Goal: Task Accomplishment & Management: Complete application form

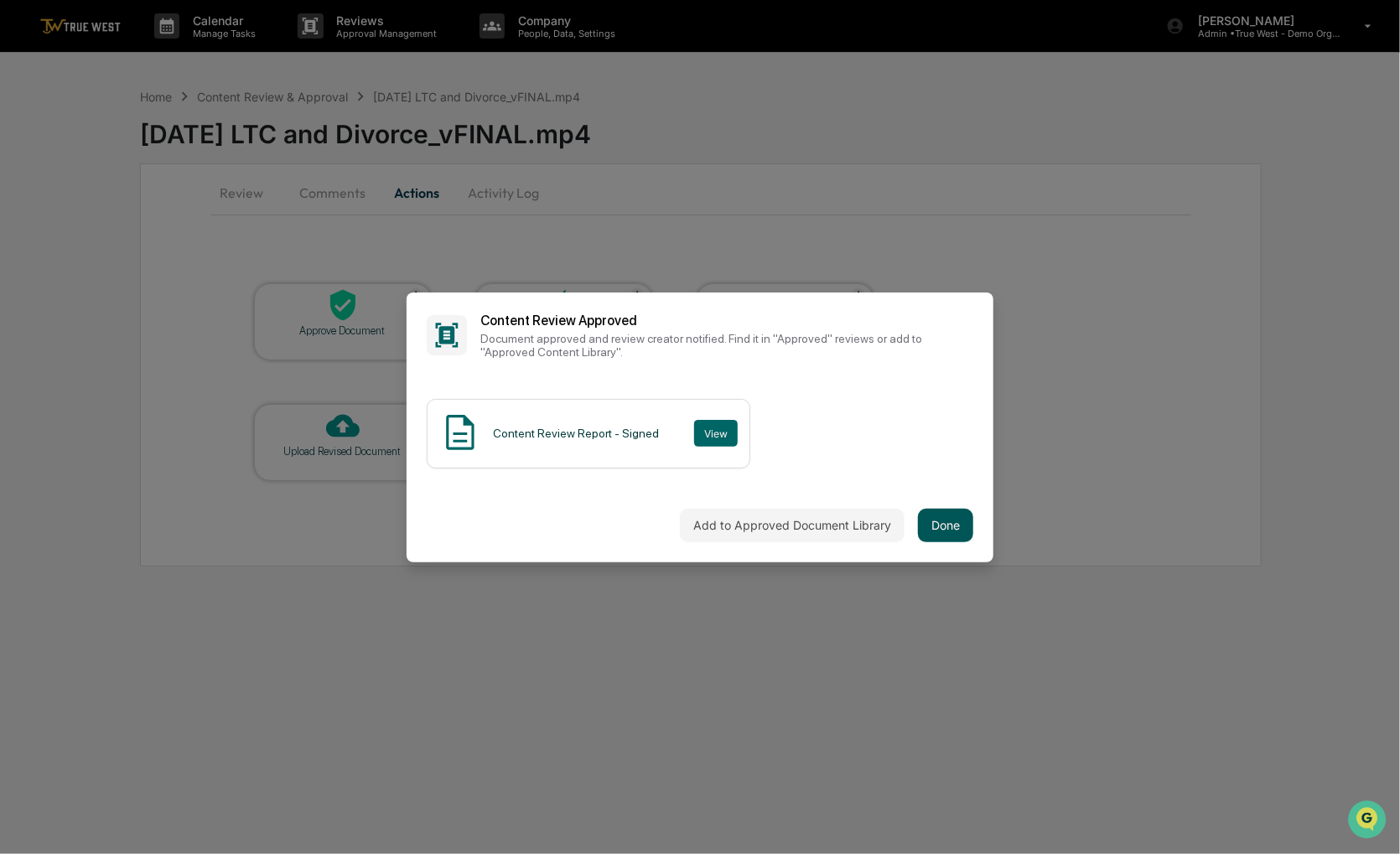
click at [952, 525] on button "Done" at bounding box center [946, 525] width 55 height 33
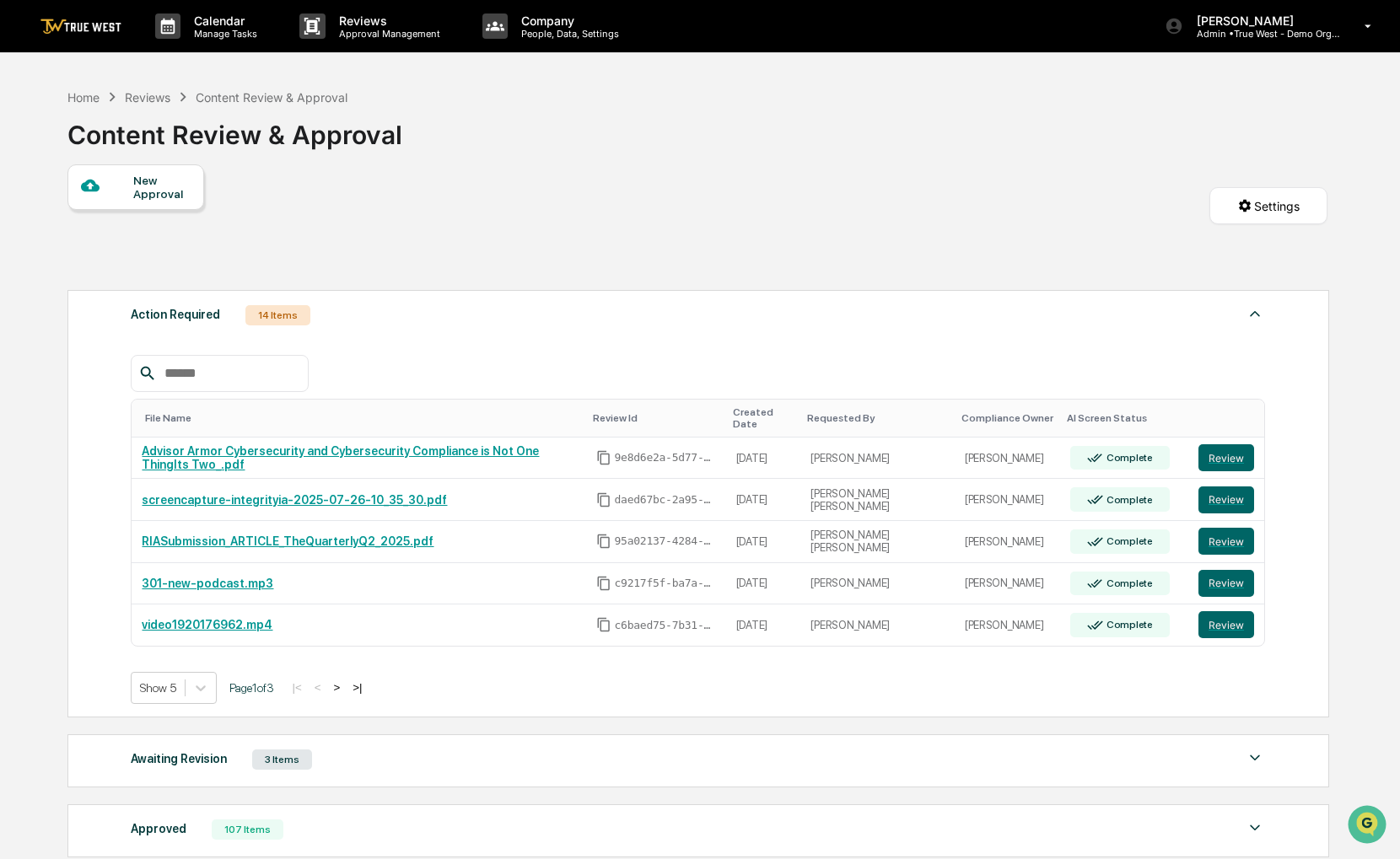
click at [157, 203] on div "New Approval" at bounding box center [135, 188] width 136 height 46
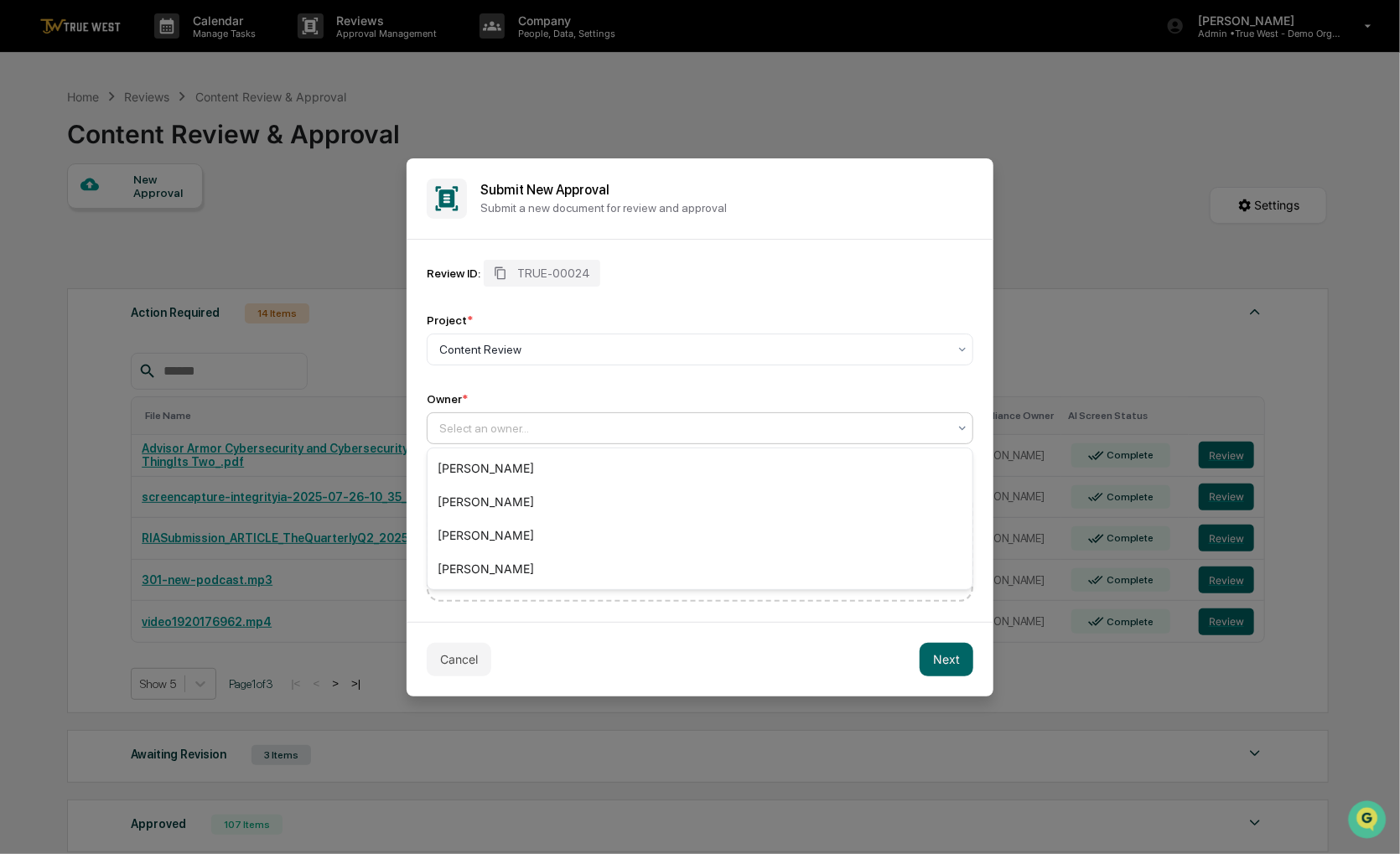
click at [523, 415] on div "Select an owner..." at bounding box center [700, 429] width 546 height 32
click at [526, 562] on div "[PERSON_NAME]" at bounding box center [700, 568] width 545 height 33
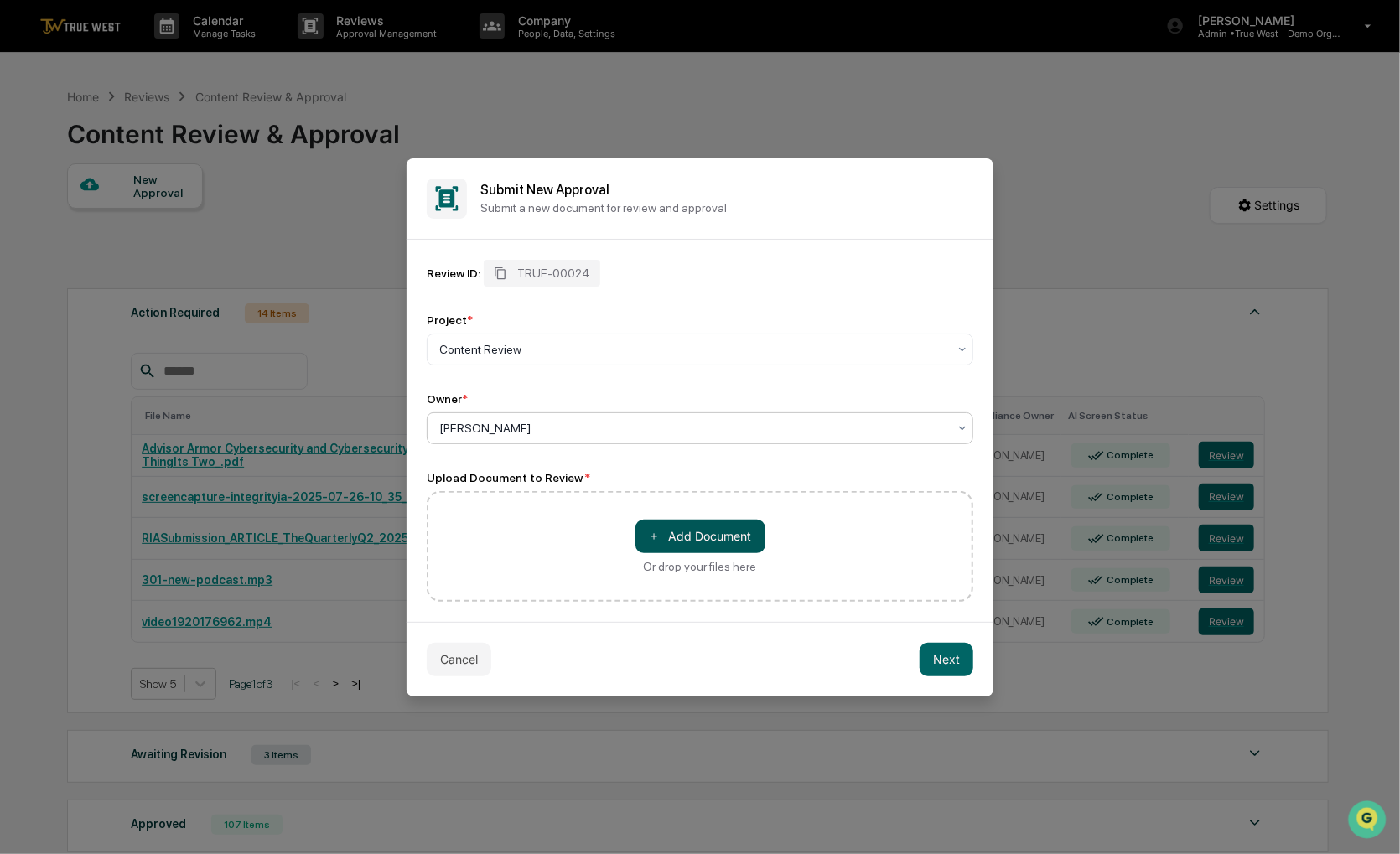
click at [753, 545] on button "＋ Add Document" at bounding box center [700, 536] width 130 height 33
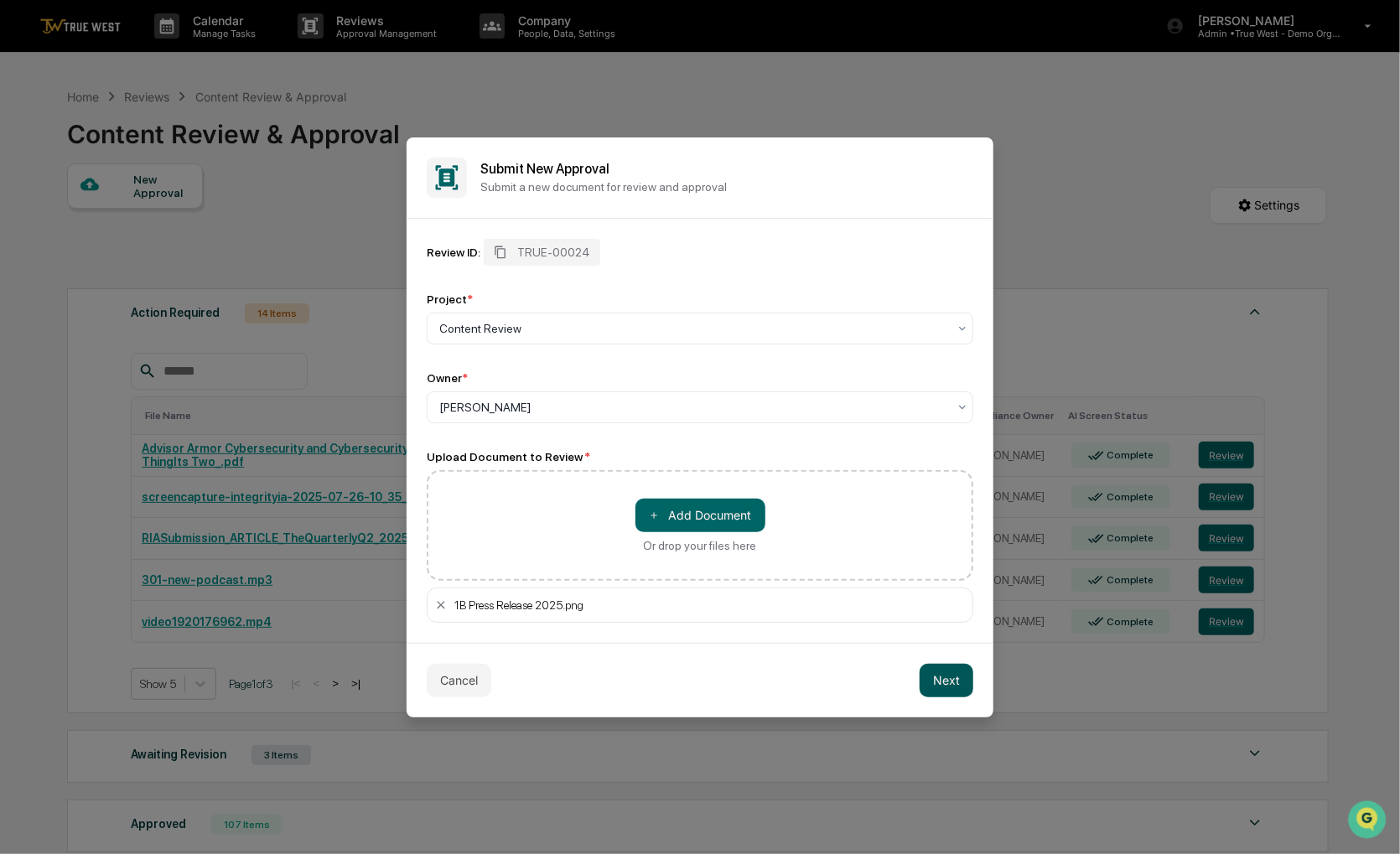
click at [940, 674] on button "Next" at bounding box center [946, 680] width 54 height 33
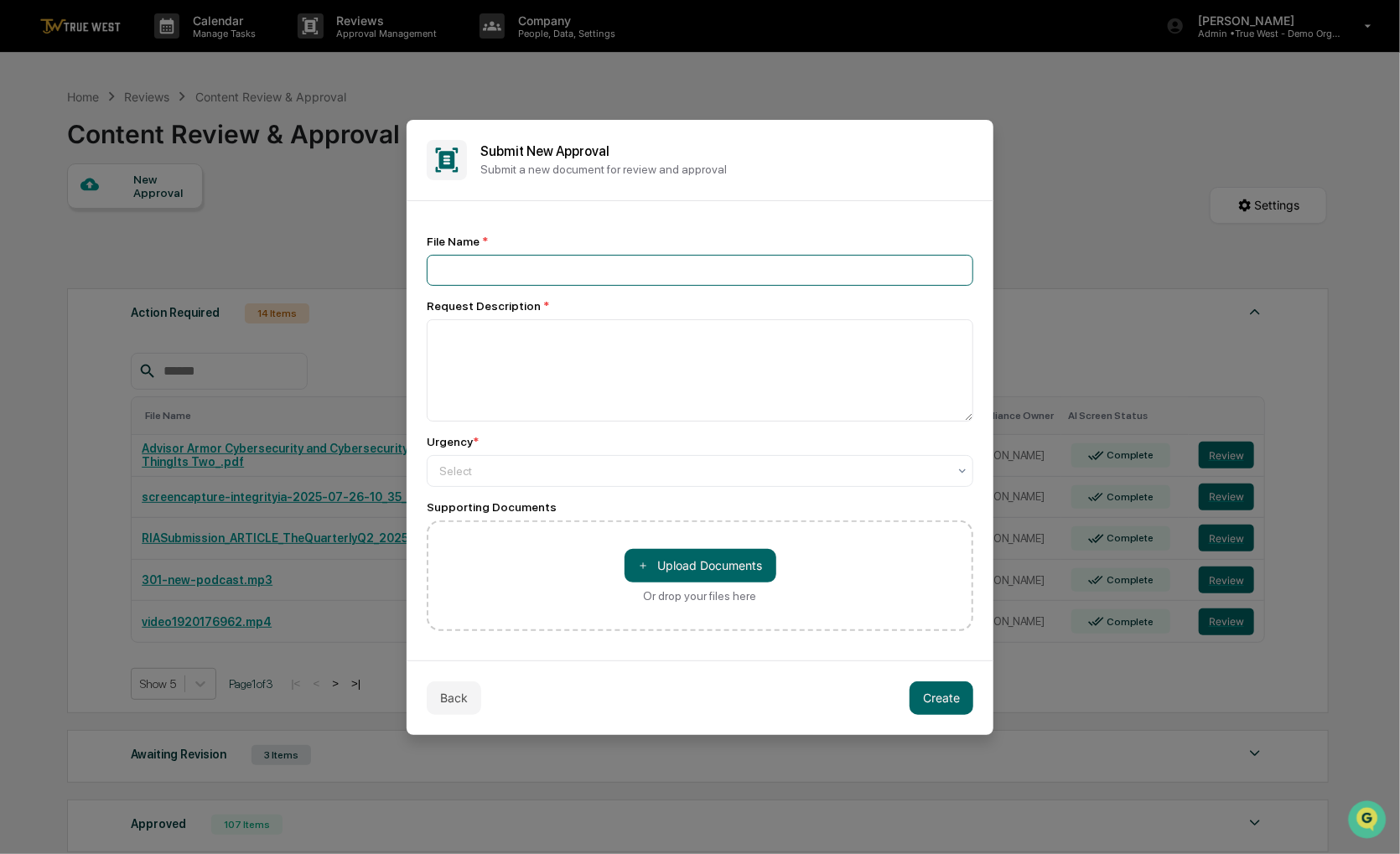
click at [619, 275] on input at bounding box center [700, 270] width 546 height 31
type input "*****"
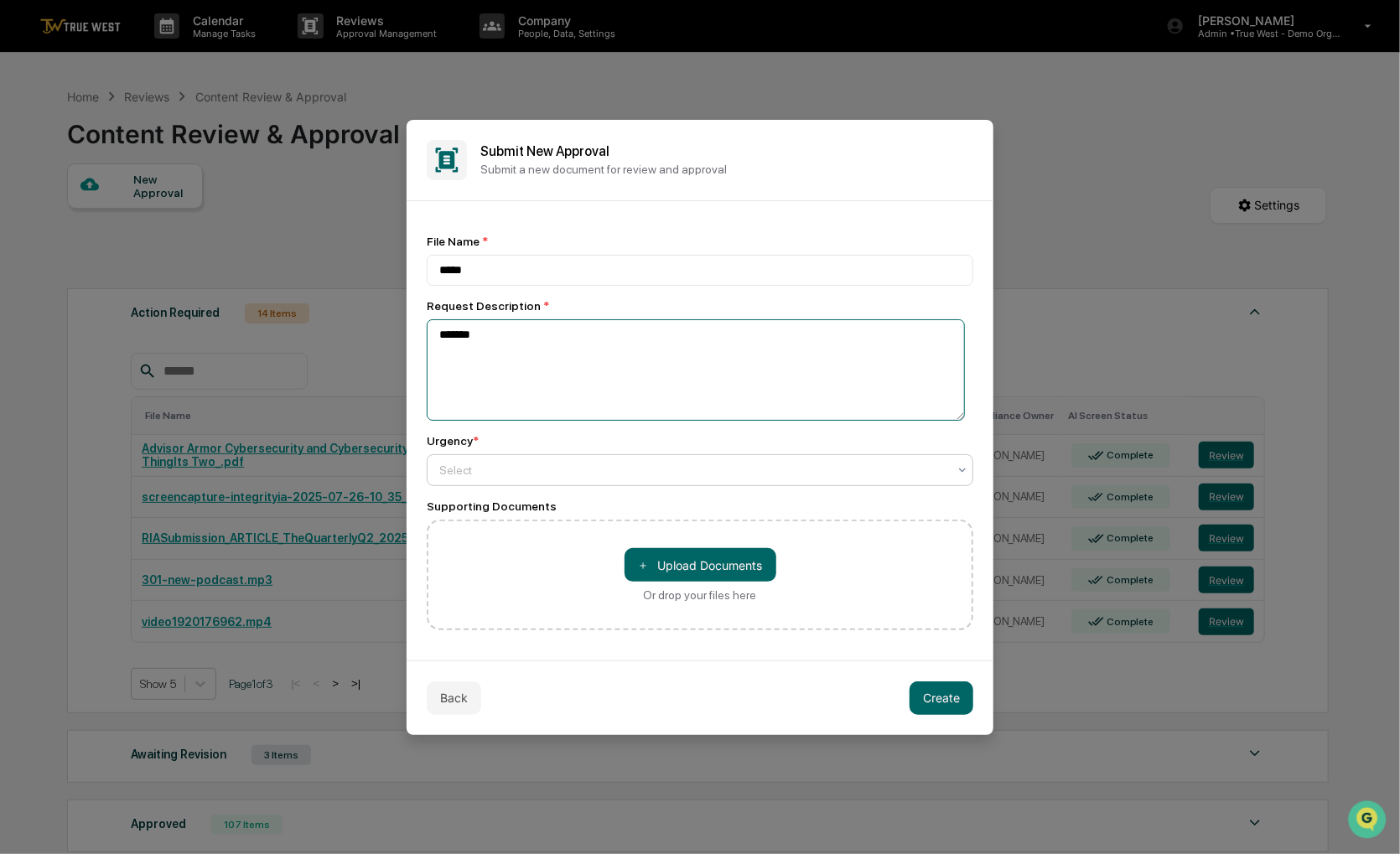
type textarea "*******"
click at [626, 465] on div at bounding box center [693, 471] width 508 height 17
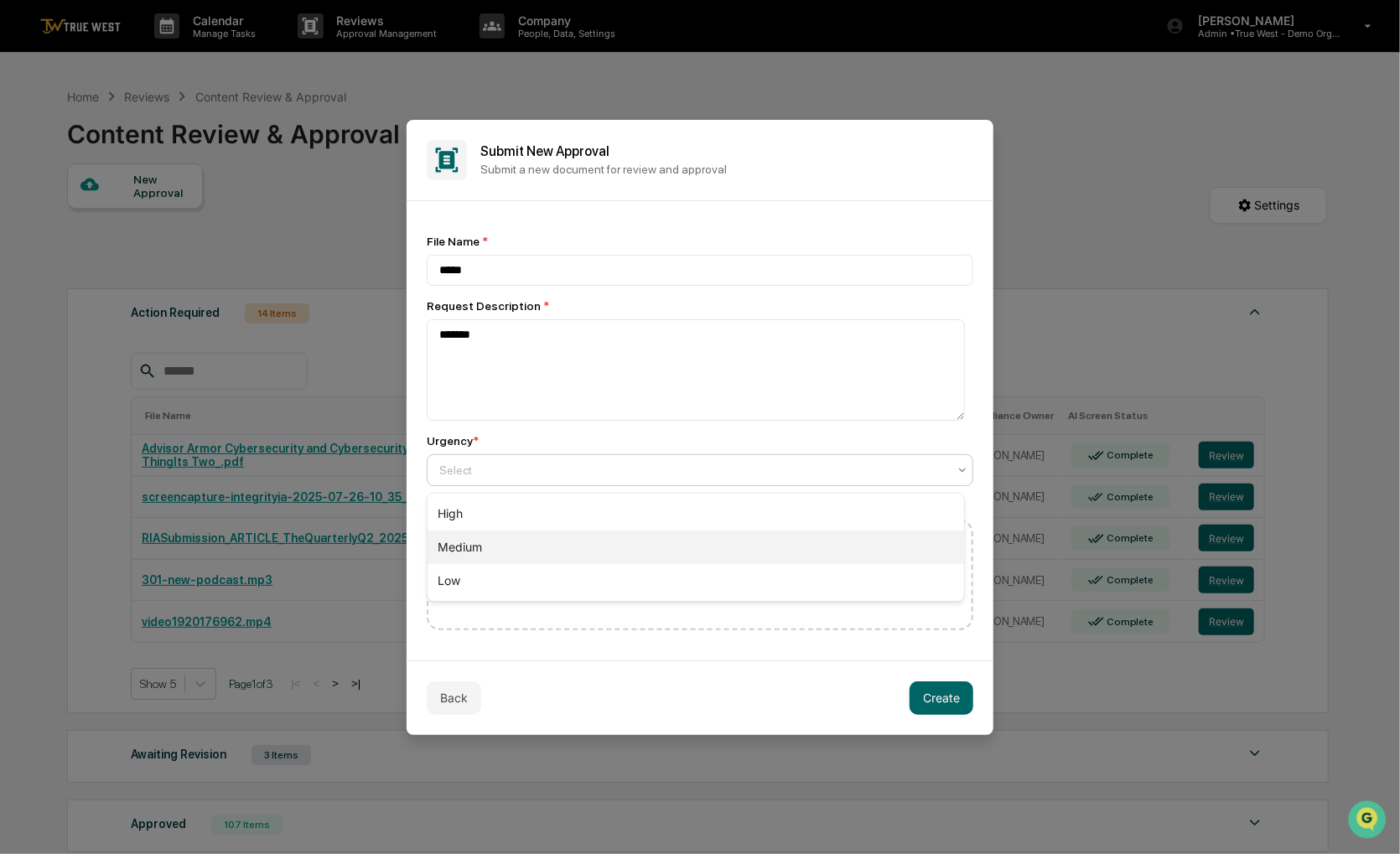
click at [557, 537] on div "Medium" at bounding box center [696, 546] width 537 height 33
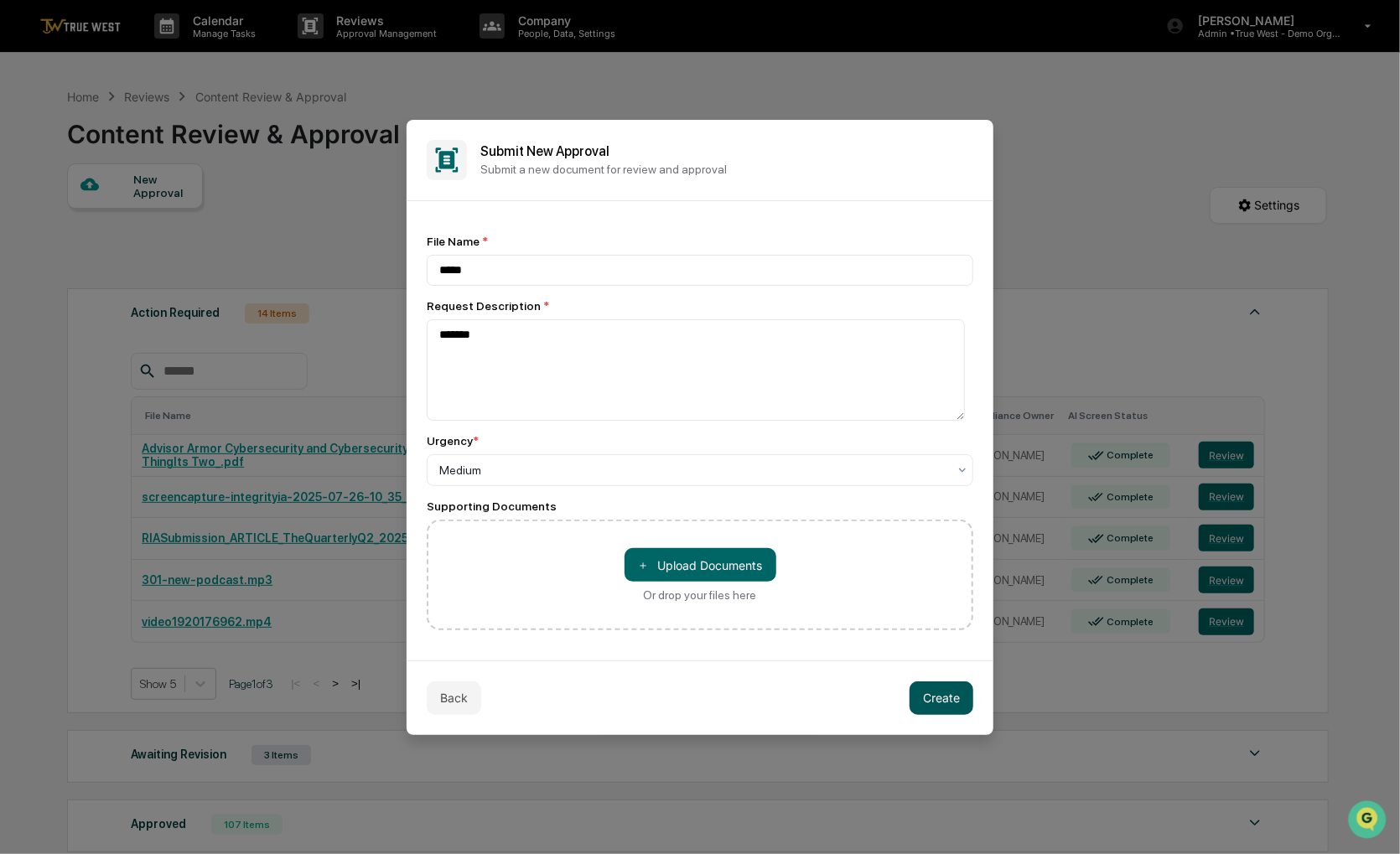
click at [930, 695] on button "Create" at bounding box center [941, 698] width 63 height 33
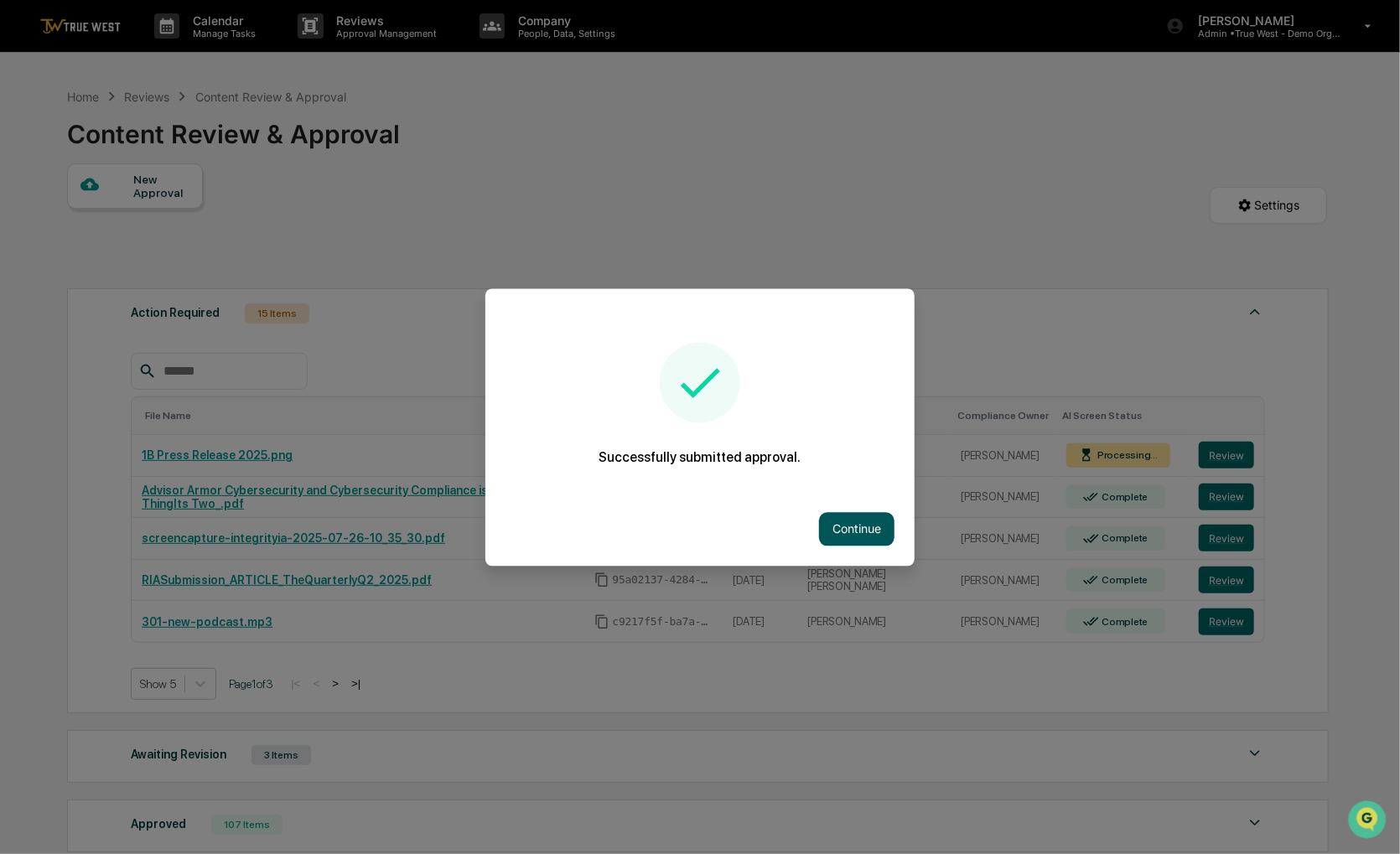
click at [852, 535] on button "Continue" at bounding box center [857, 528] width 76 height 33
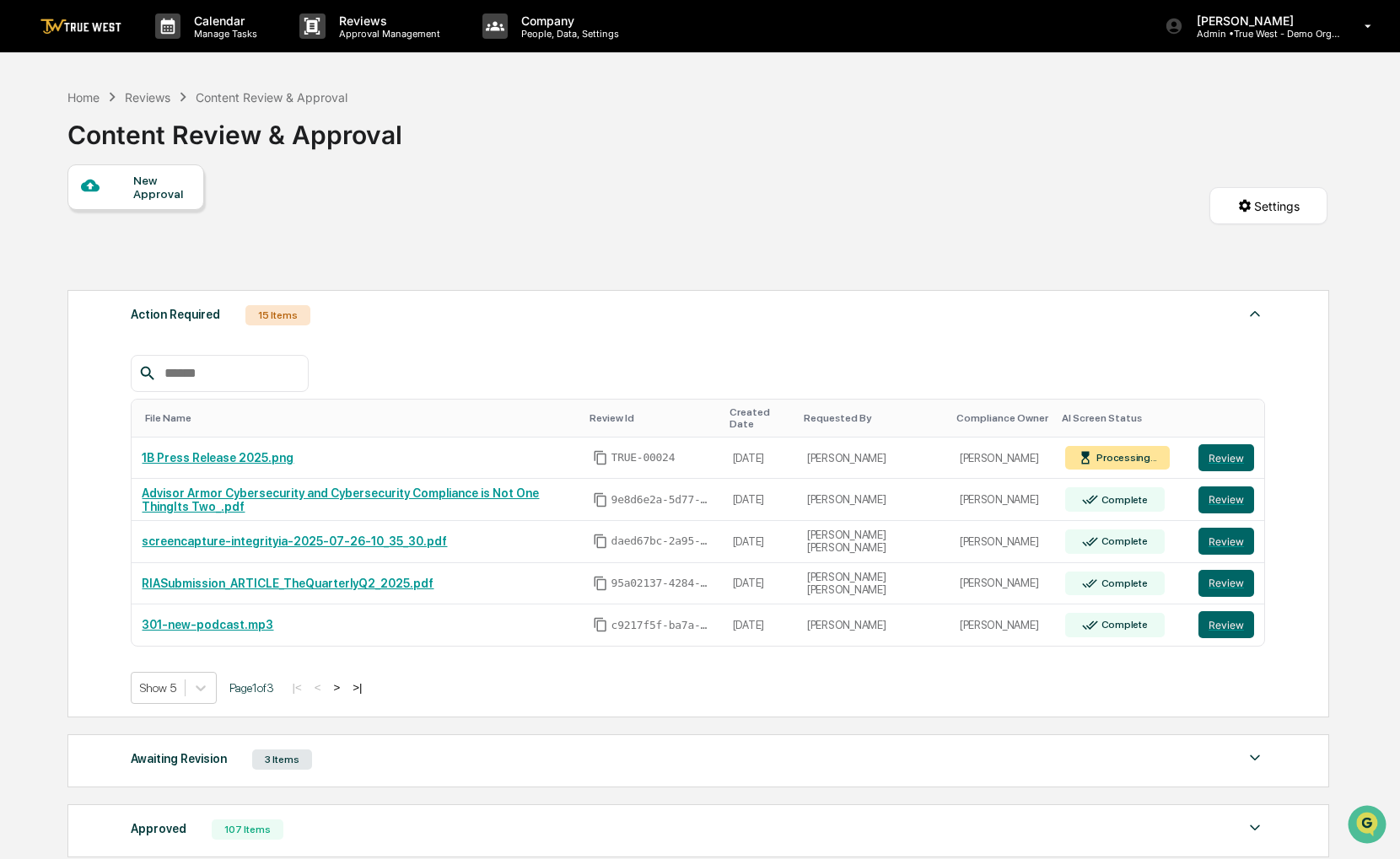
click at [85, 86] on div "Home Reviews Content Review & Approval Content Review & Approval" at bounding box center [235, 122] width 335 height 85
click at [85, 101] on div "Home" at bounding box center [84, 97] width 32 height 14
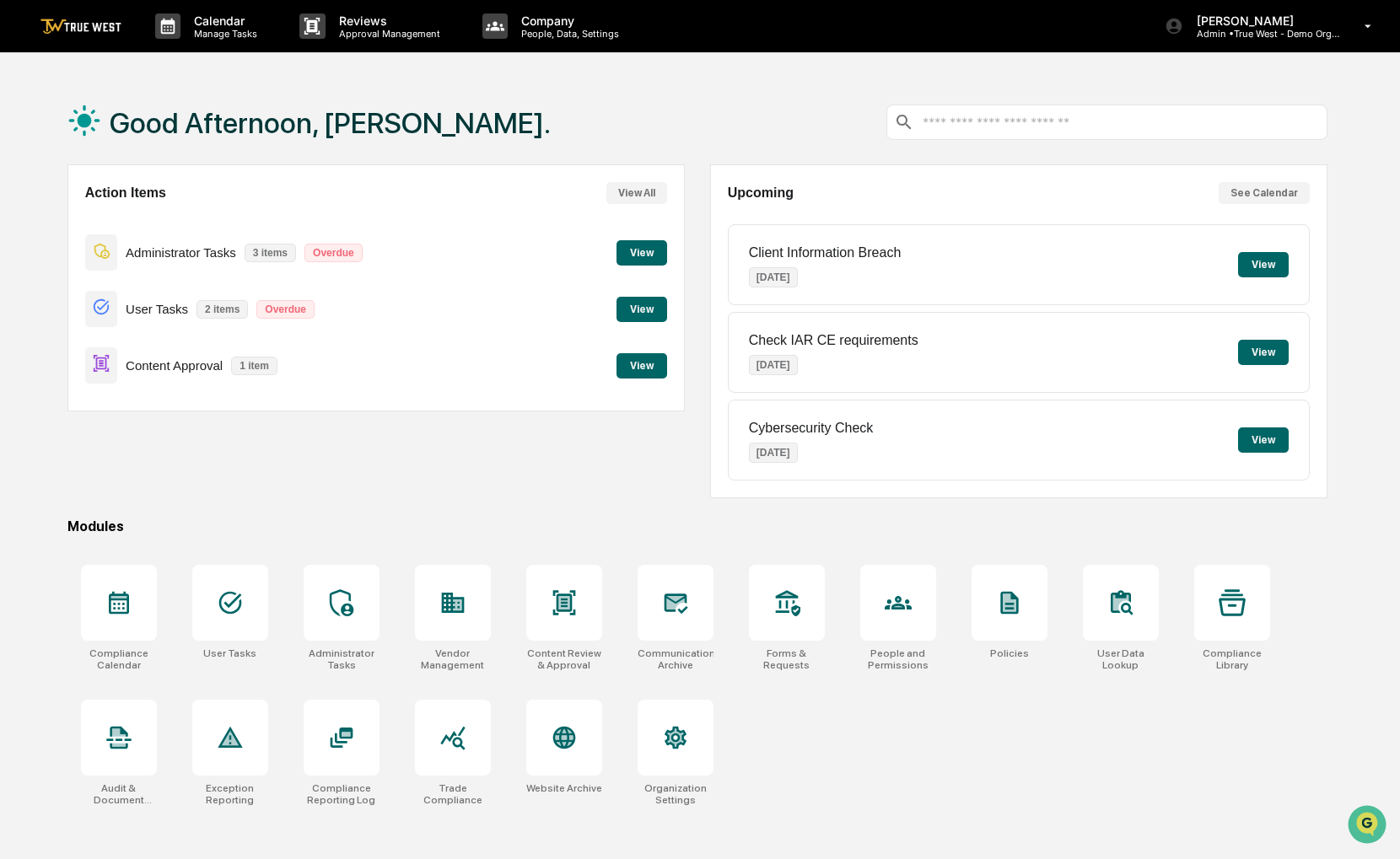
click at [634, 360] on button "View" at bounding box center [641, 366] width 50 height 26
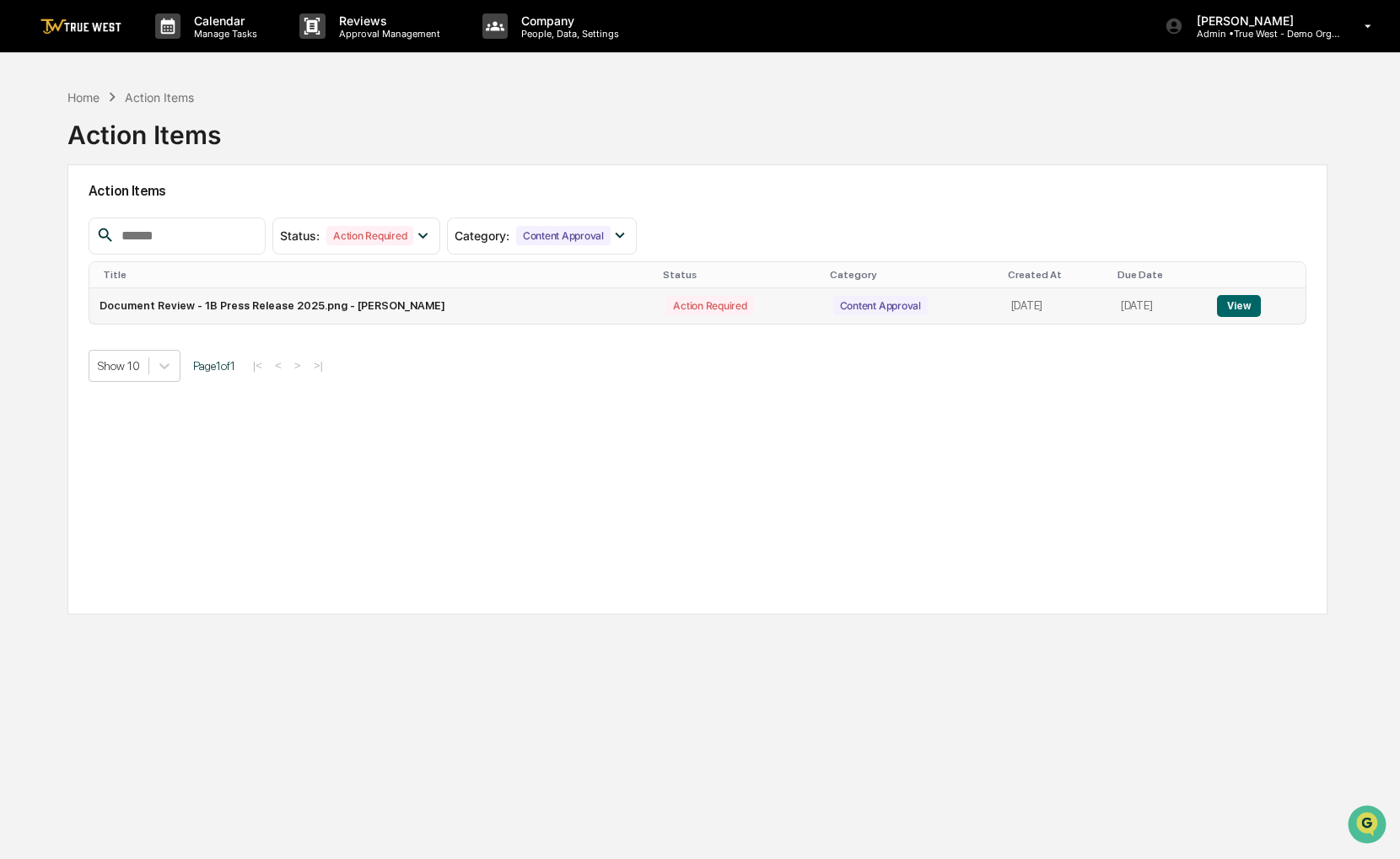
click at [1260, 303] on button "View" at bounding box center [1238, 306] width 43 height 22
